Goal: Information Seeking & Learning: Learn about a topic

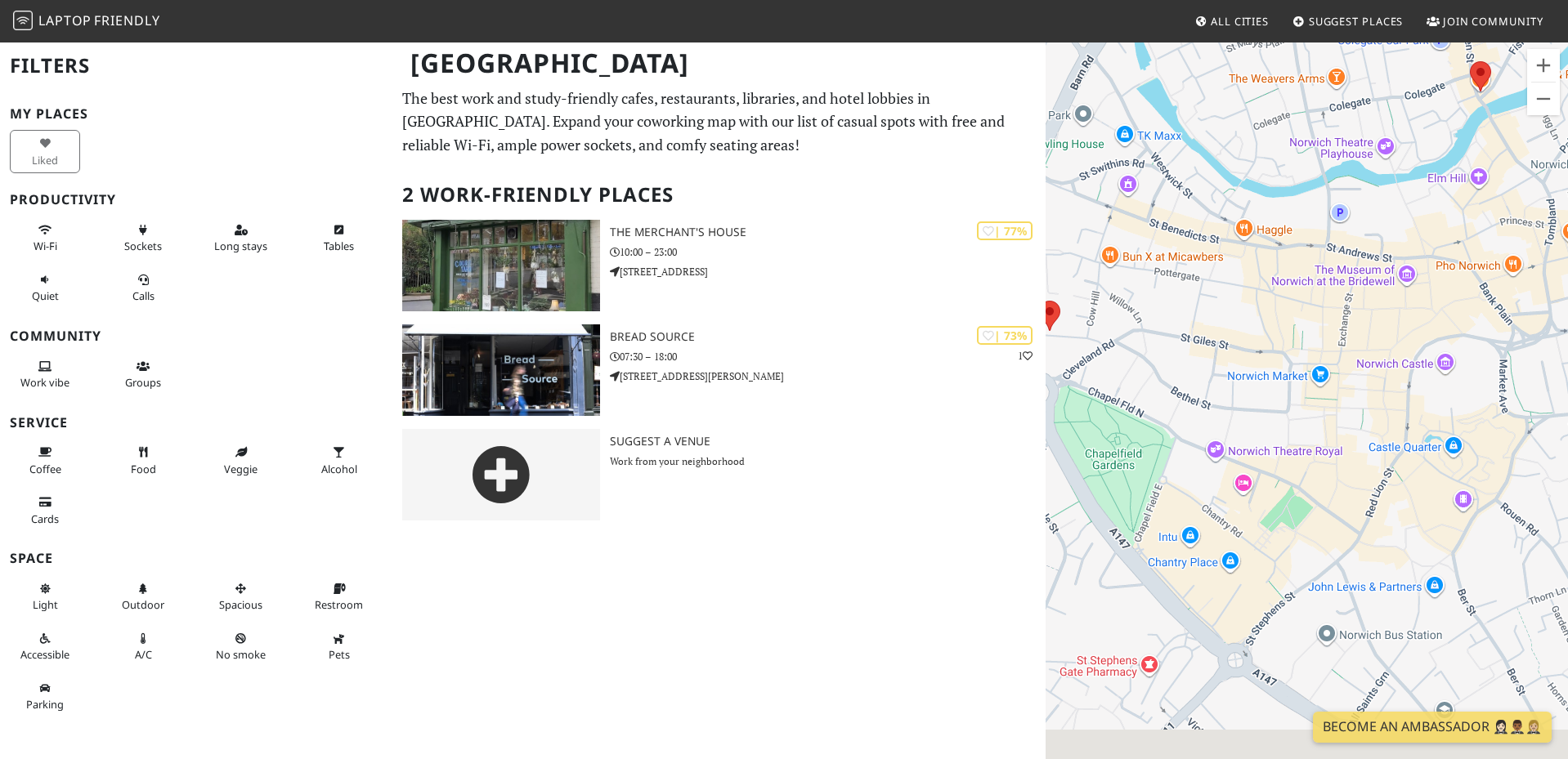
drag, startPoint x: 1318, startPoint y: 564, endPoint x: 1357, endPoint y: 452, distance: 118.6
click at [1357, 452] on div at bounding box center [1307, 420] width 523 height 759
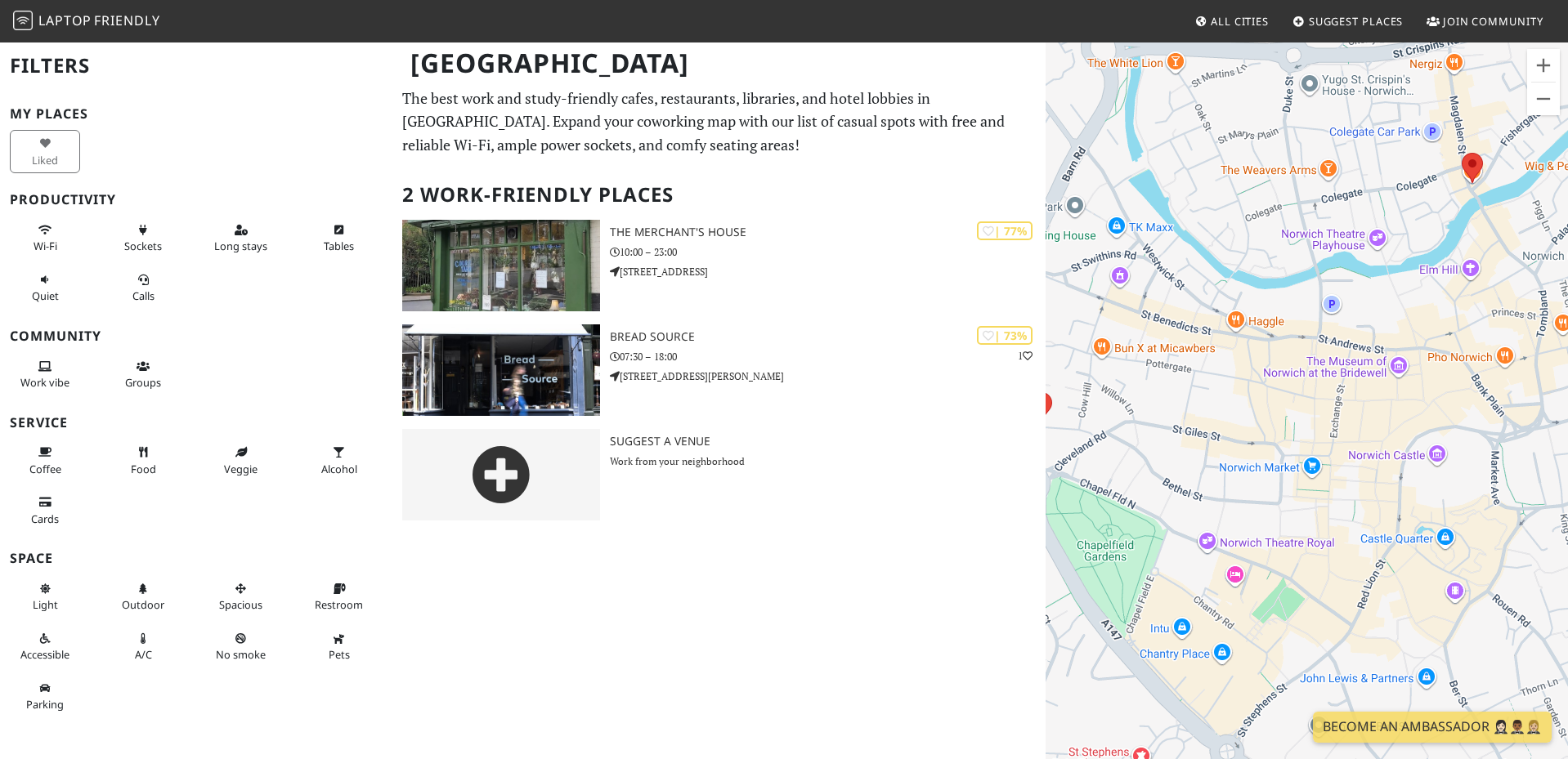
drag, startPoint x: 1361, startPoint y: 437, endPoint x: 1325, endPoint y: 598, distance: 165.0
click at [1325, 598] on div at bounding box center [1307, 420] width 523 height 759
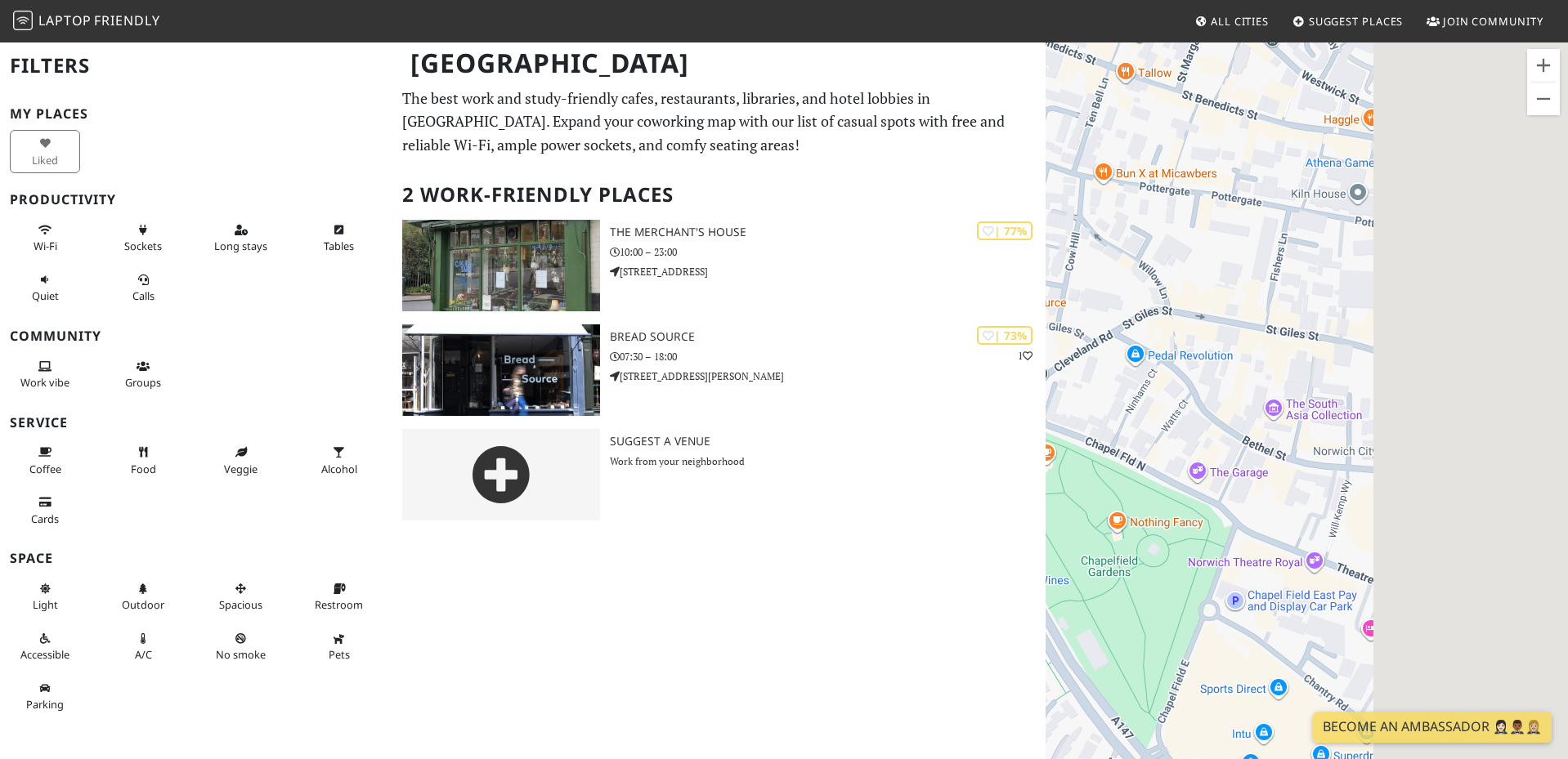
drag, startPoint x: 1398, startPoint y: 514, endPoint x: 1074, endPoint y: 408, distance: 340.9
click at [1091, 408] on div at bounding box center [1307, 420] width 523 height 759
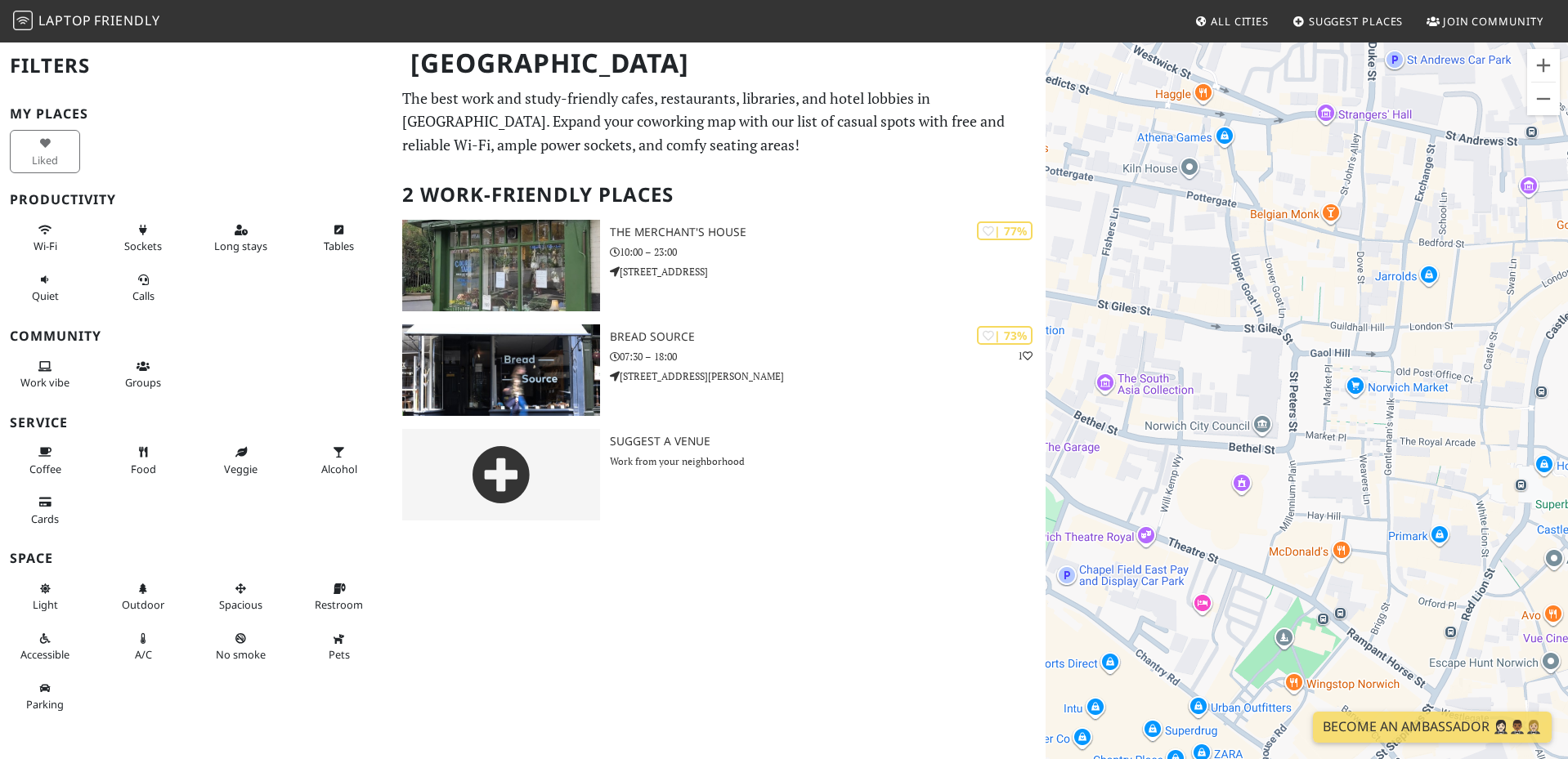
drag, startPoint x: 1184, startPoint y: 456, endPoint x: 1305, endPoint y: 519, distance: 136.4
click at [1302, 519] on div at bounding box center [1307, 420] width 523 height 759
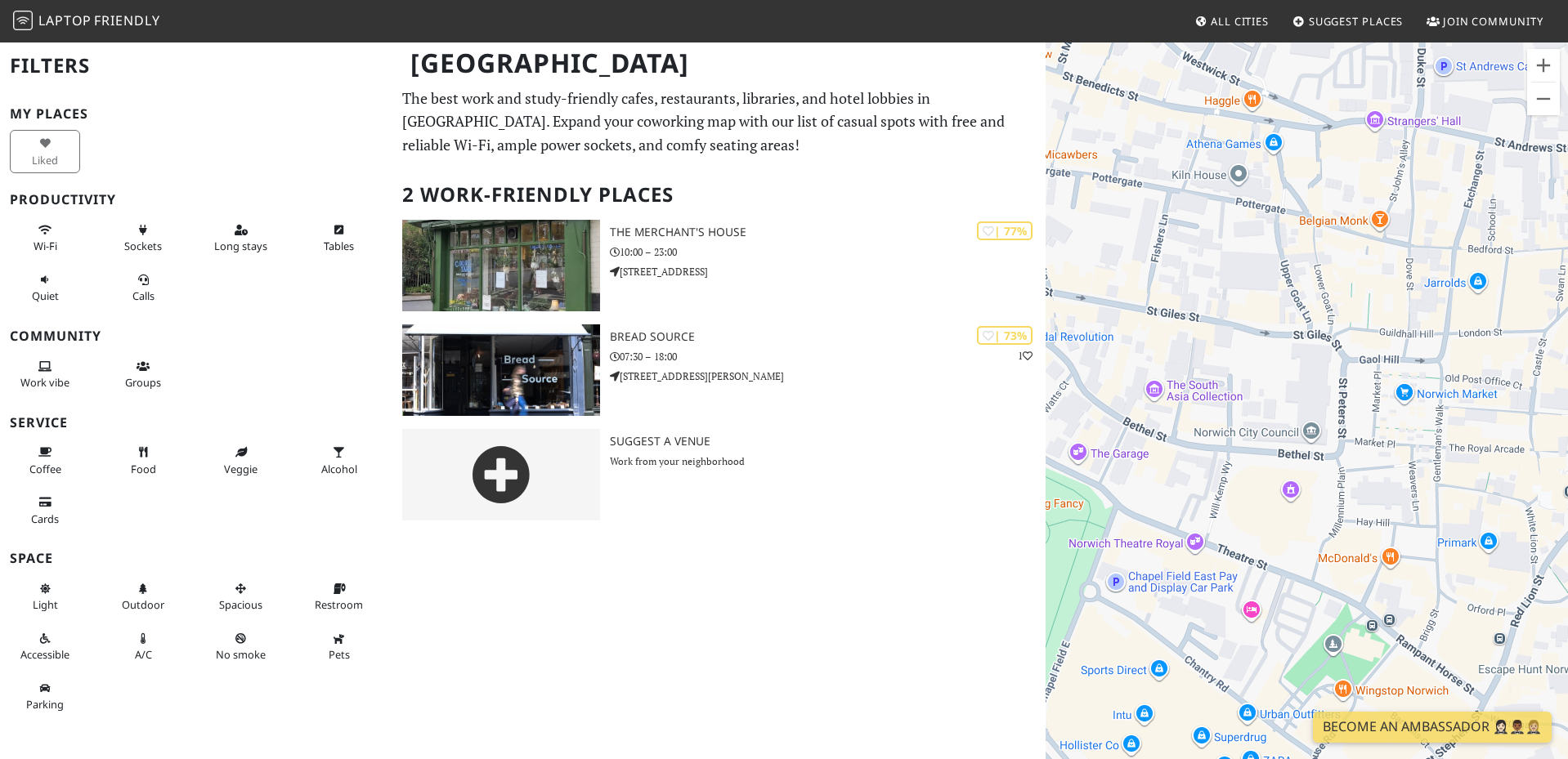
drag, startPoint x: 1150, startPoint y: 495, endPoint x: 1195, endPoint y: 498, distance: 45.1
click at [1195, 498] on div at bounding box center [1307, 420] width 523 height 759
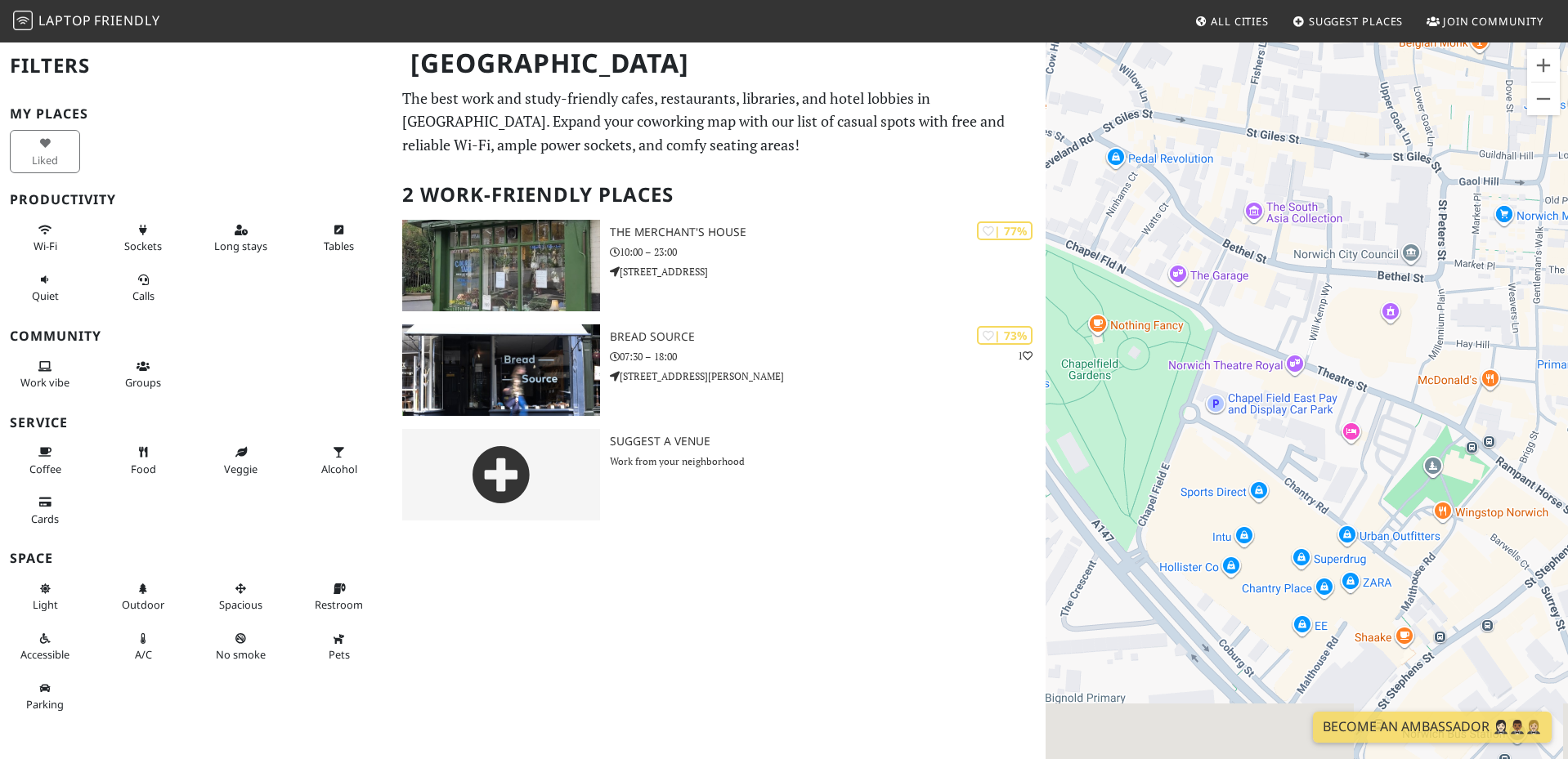
drag, startPoint x: 1196, startPoint y: 488, endPoint x: 1297, endPoint y: 307, distance: 207.3
click at [1297, 307] on div at bounding box center [1307, 420] width 523 height 759
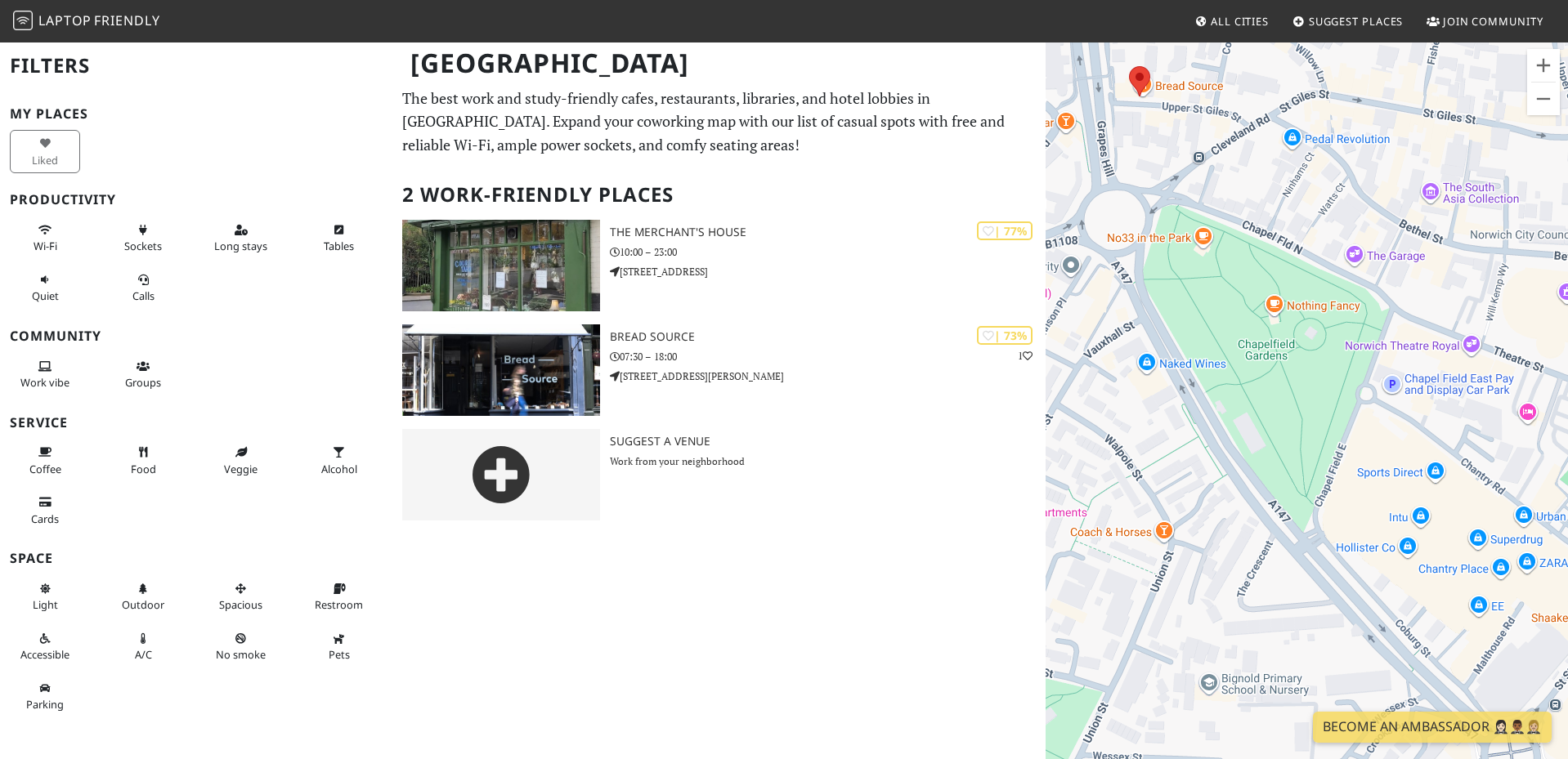
drag, startPoint x: 1192, startPoint y: 353, endPoint x: 1371, endPoint y: 338, distance: 179.6
click at [1371, 338] on div at bounding box center [1307, 420] width 523 height 759
click at [1302, 306] on div at bounding box center [1307, 420] width 523 height 759
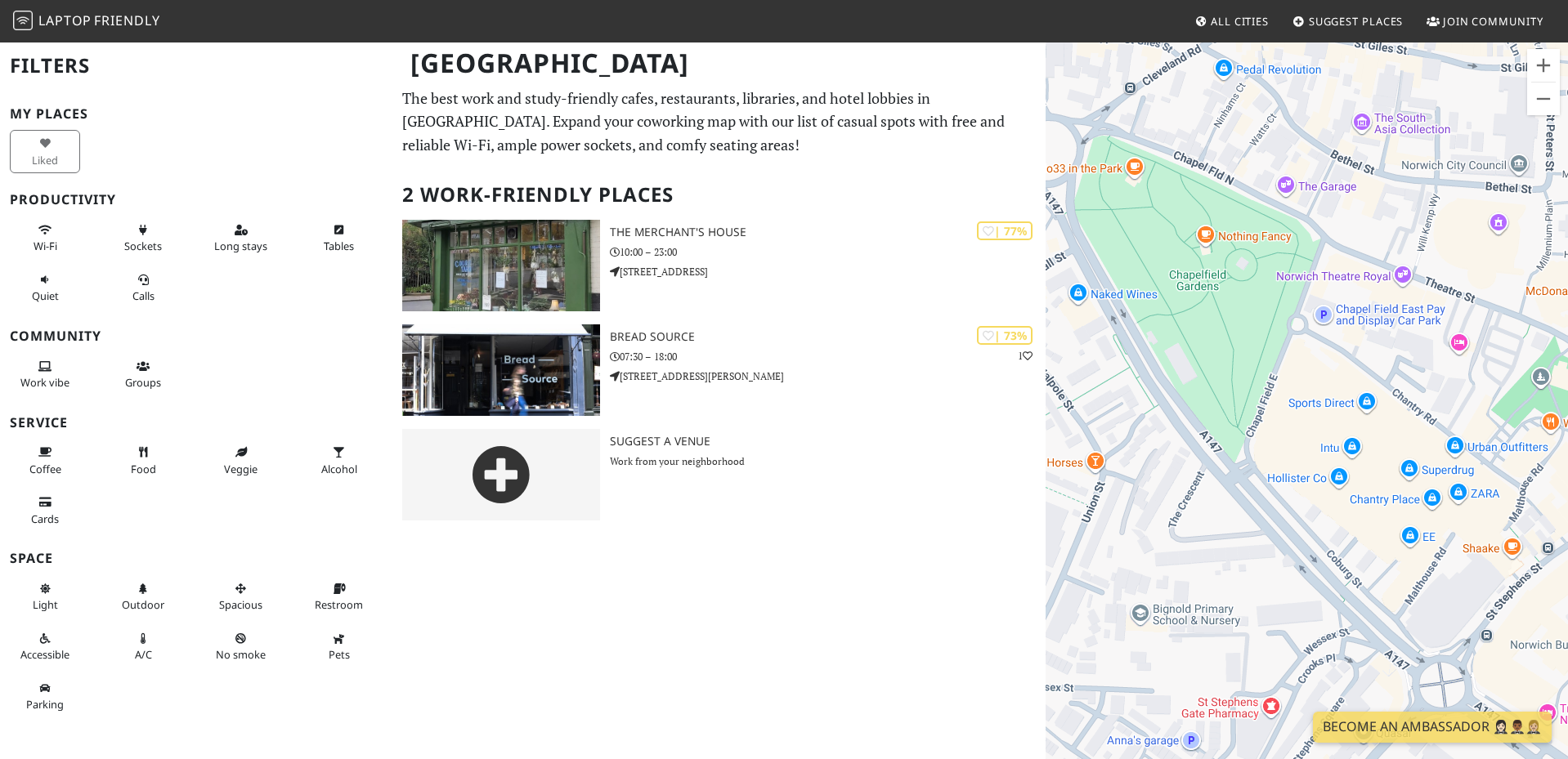
drag, startPoint x: 1282, startPoint y: 497, endPoint x: 1215, endPoint y: 436, distance: 90.6
click at [1216, 436] on div at bounding box center [1307, 420] width 523 height 759
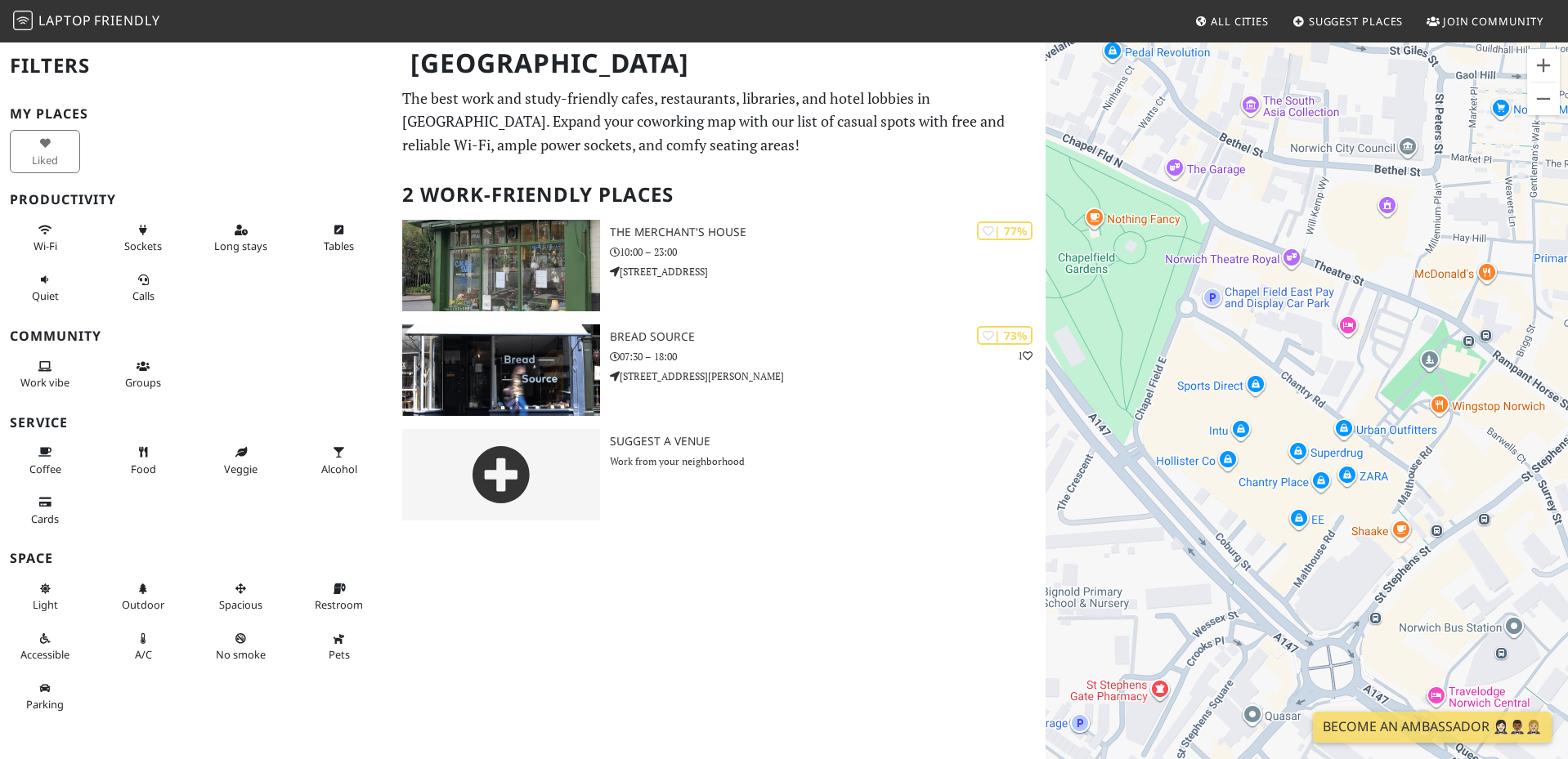
drag, startPoint x: 1250, startPoint y: 483, endPoint x: 1088, endPoint y: 451, distance: 165.1
click at [1088, 451] on div at bounding box center [1307, 420] width 523 height 759
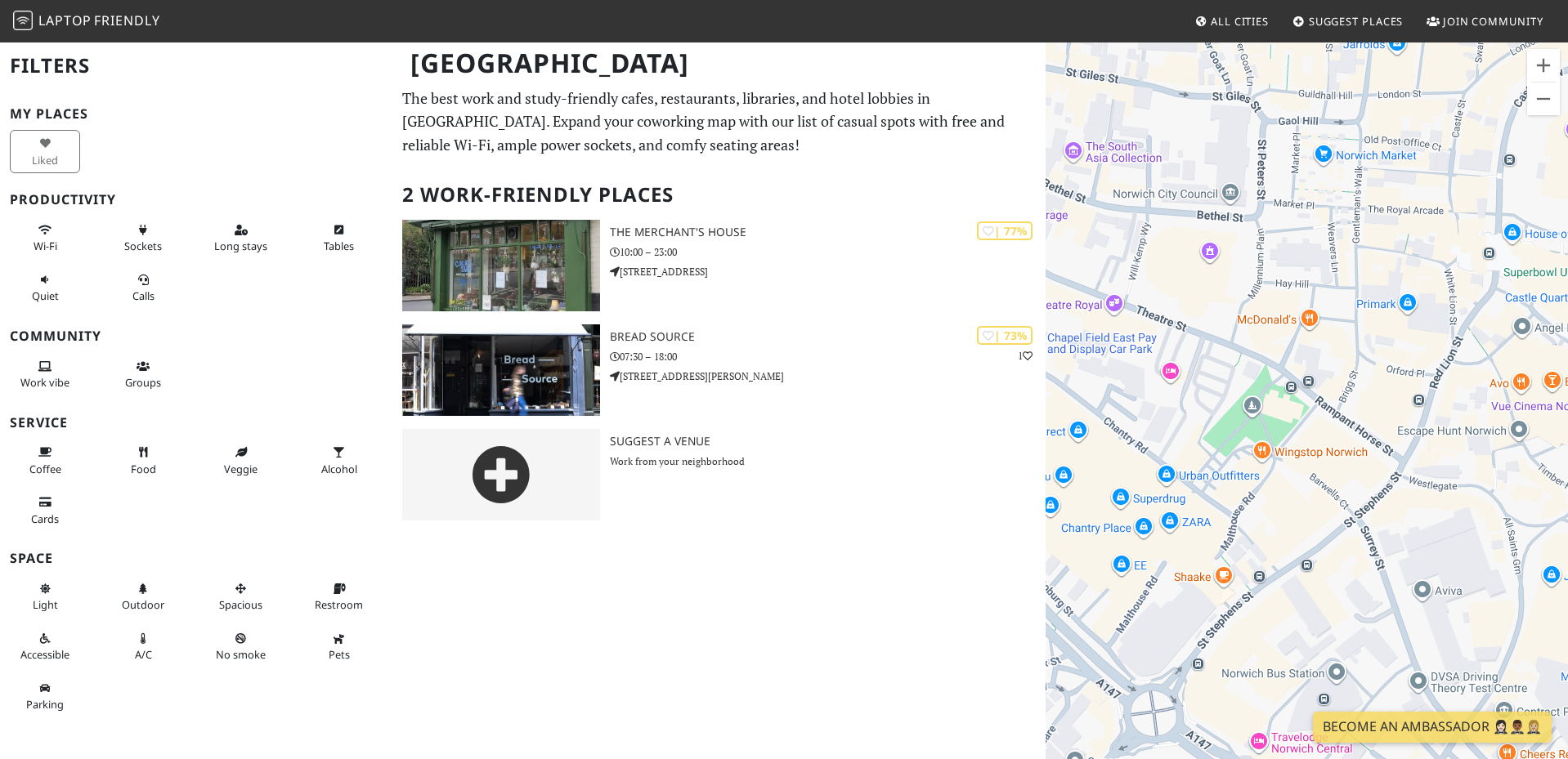
drag, startPoint x: 1478, startPoint y: 508, endPoint x: 1364, endPoint y: 570, distance: 129.8
click at [1364, 570] on div at bounding box center [1307, 420] width 523 height 759
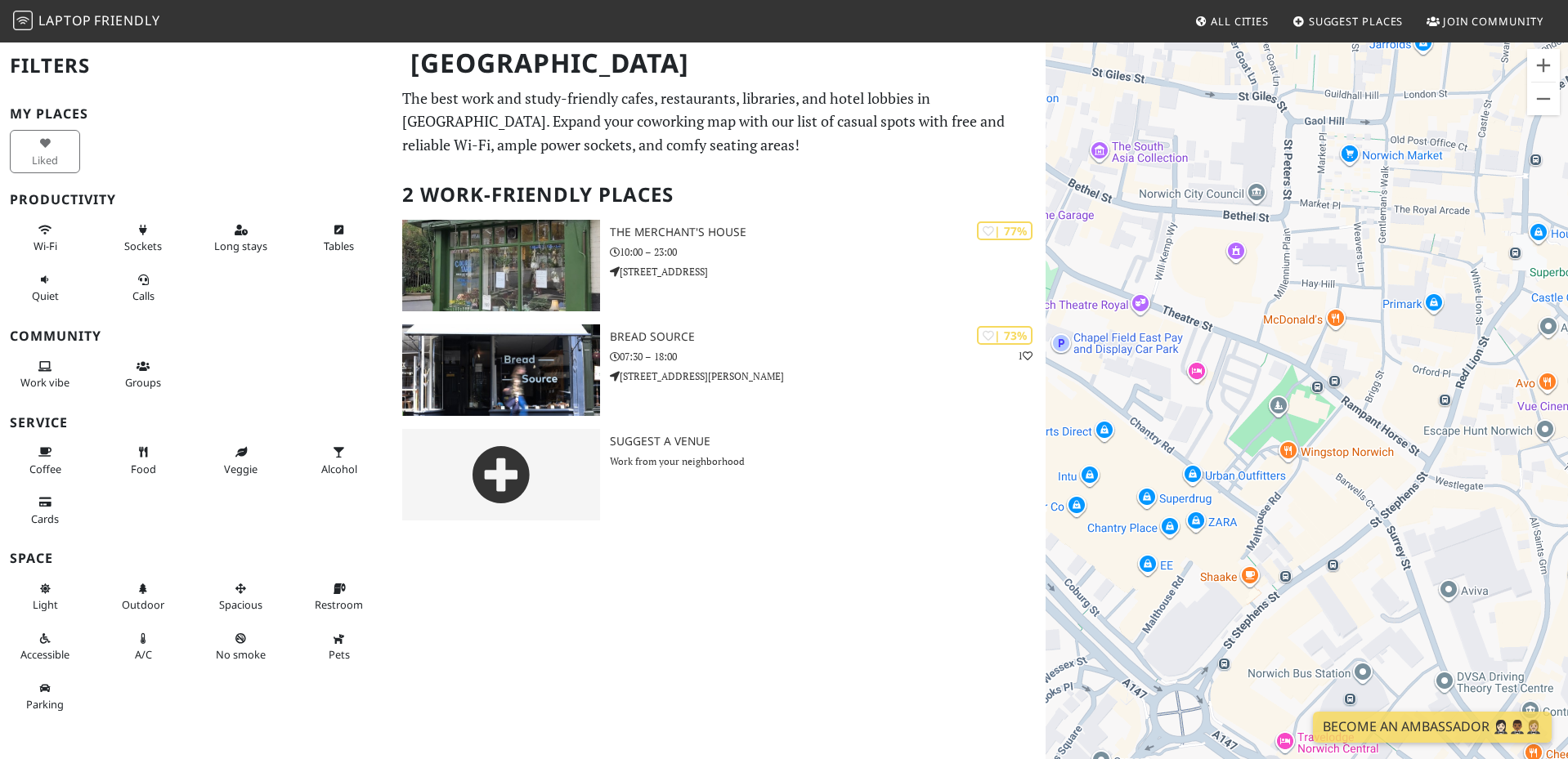
drag, startPoint x: 1289, startPoint y: 550, endPoint x: 1415, endPoint y: 576, distance: 128.7
click at [1415, 576] on div at bounding box center [1307, 420] width 523 height 759
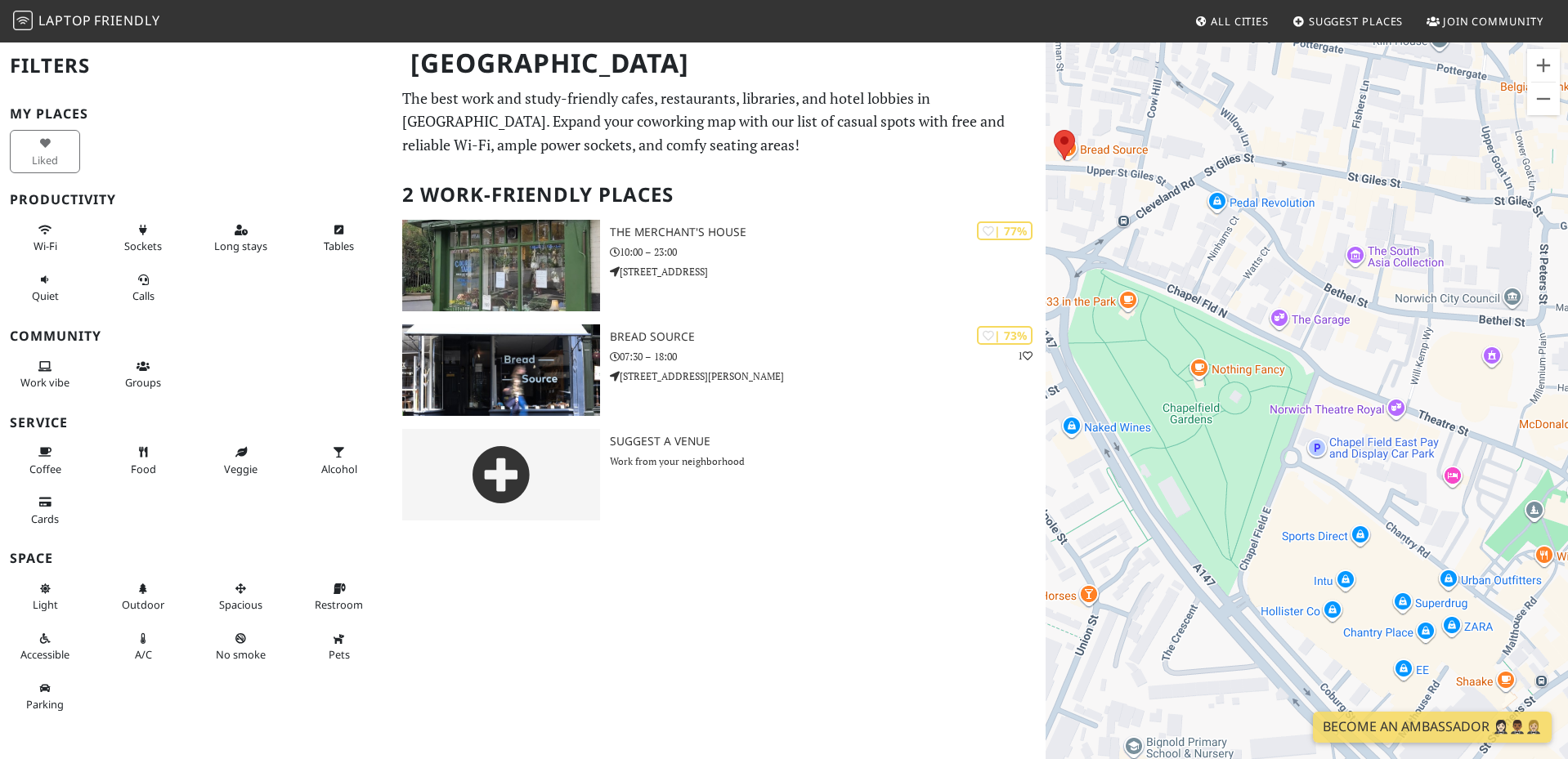
drag, startPoint x: 1269, startPoint y: 471, endPoint x: 1371, endPoint y: 538, distance: 122.0
click at [1371, 538] on div at bounding box center [1307, 420] width 523 height 759
